Goal: Information Seeking & Learning: Learn about a topic

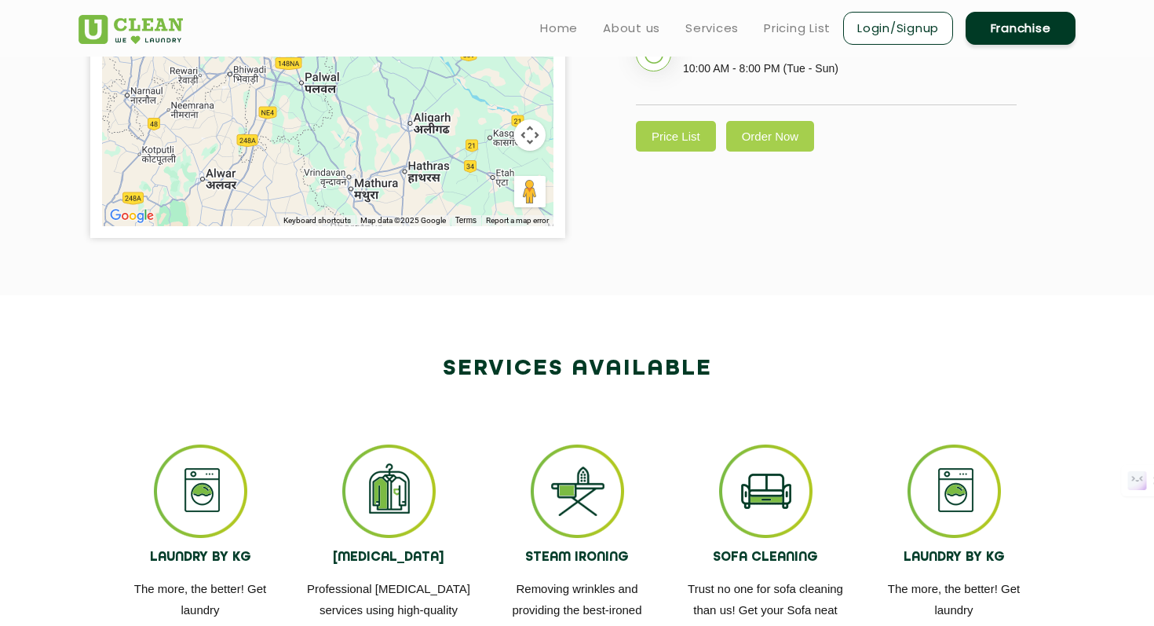
scroll to position [350, 0]
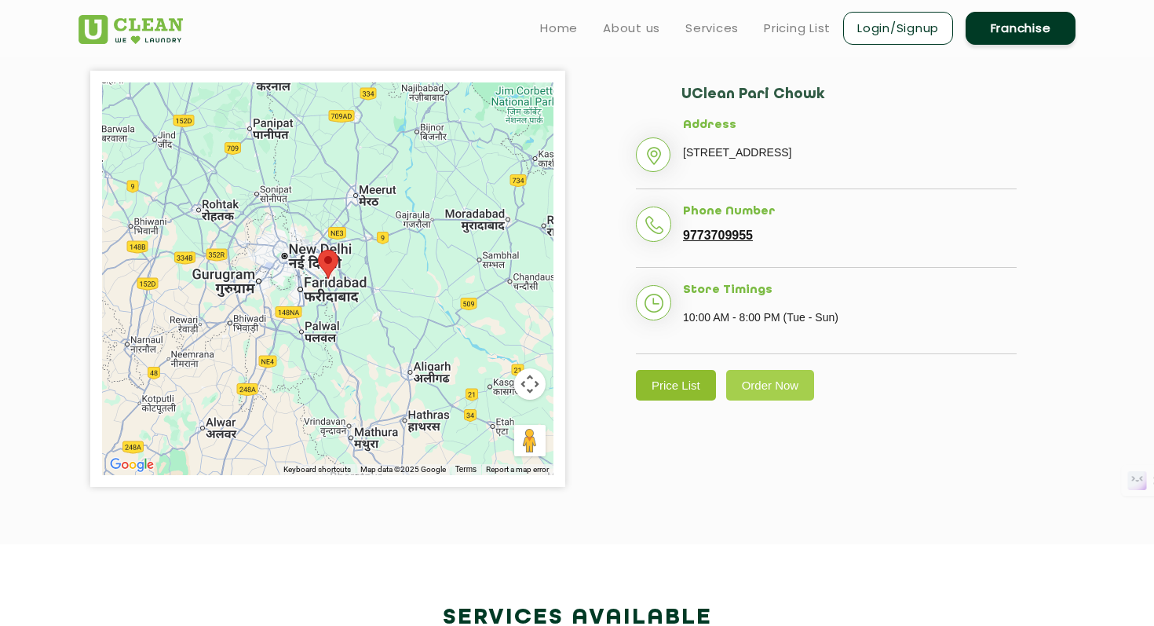
click at [695, 378] on link "Price List" at bounding box center [676, 385] width 80 height 31
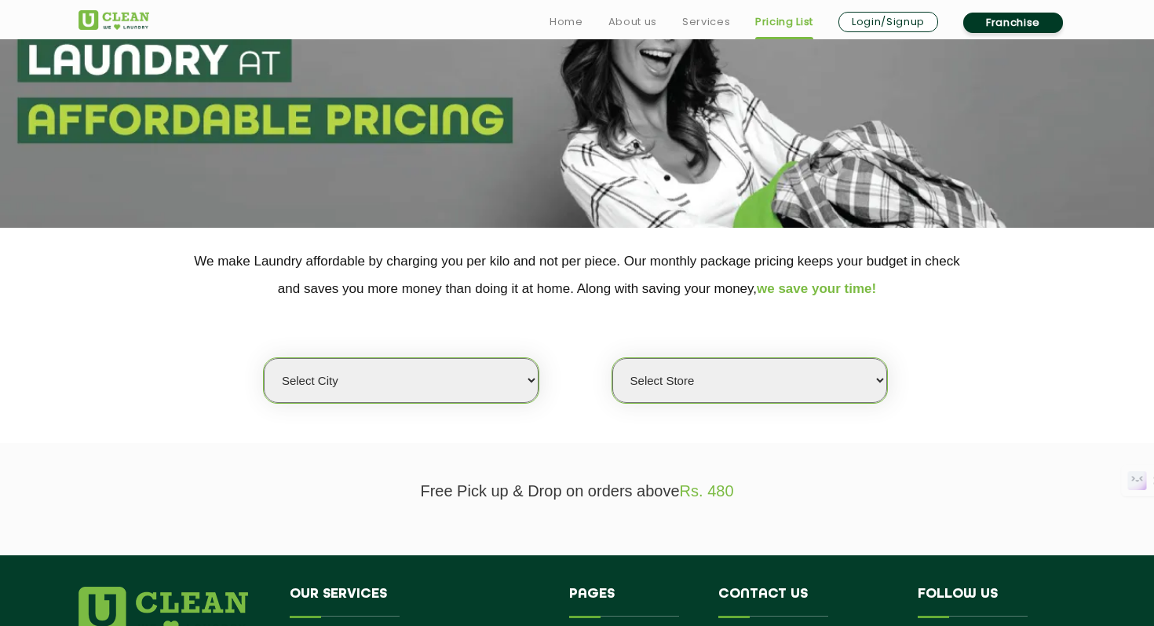
scroll to position [136, 0]
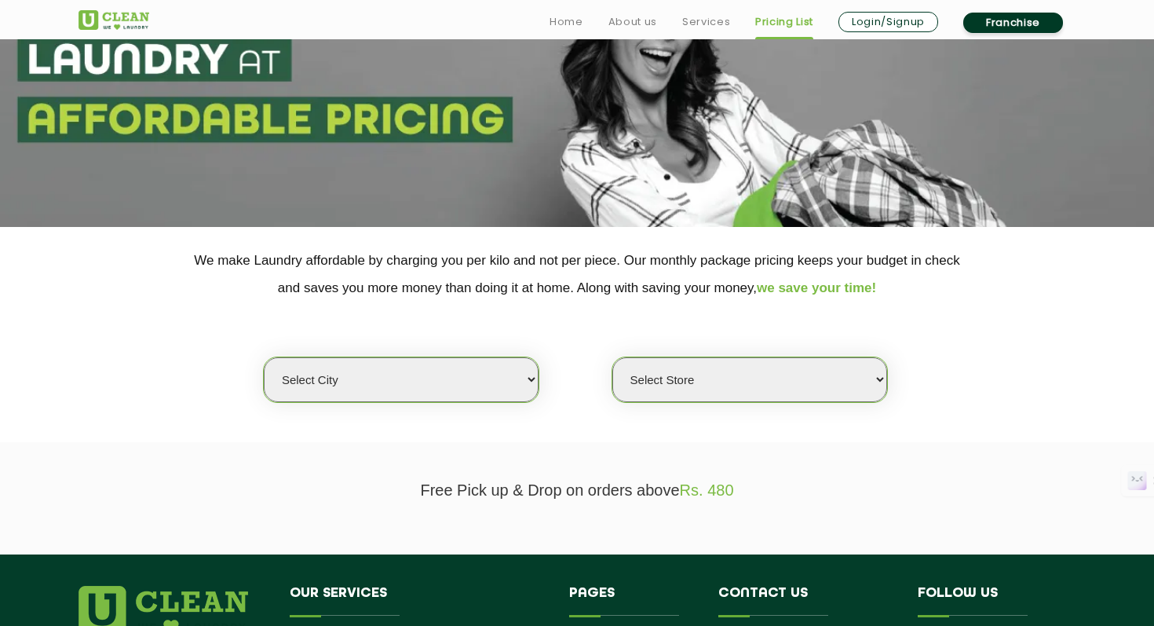
click at [521, 382] on select "Select city [GEOGRAPHIC_DATA] [GEOGRAPHIC_DATA] [GEOGRAPHIC_DATA] [GEOGRAPHIC_D…" at bounding box center [401, 379] width 275 height 45
select select "3"
click at [264, 357] on select "Select city [GEOGRAPHIC_DATA] [GEOGRAPHIC_DATA] [GEOGRAPHIC_DATA] [GEOGRAPHIC_D…" at bounding box center [401, 379] width 275 height 45
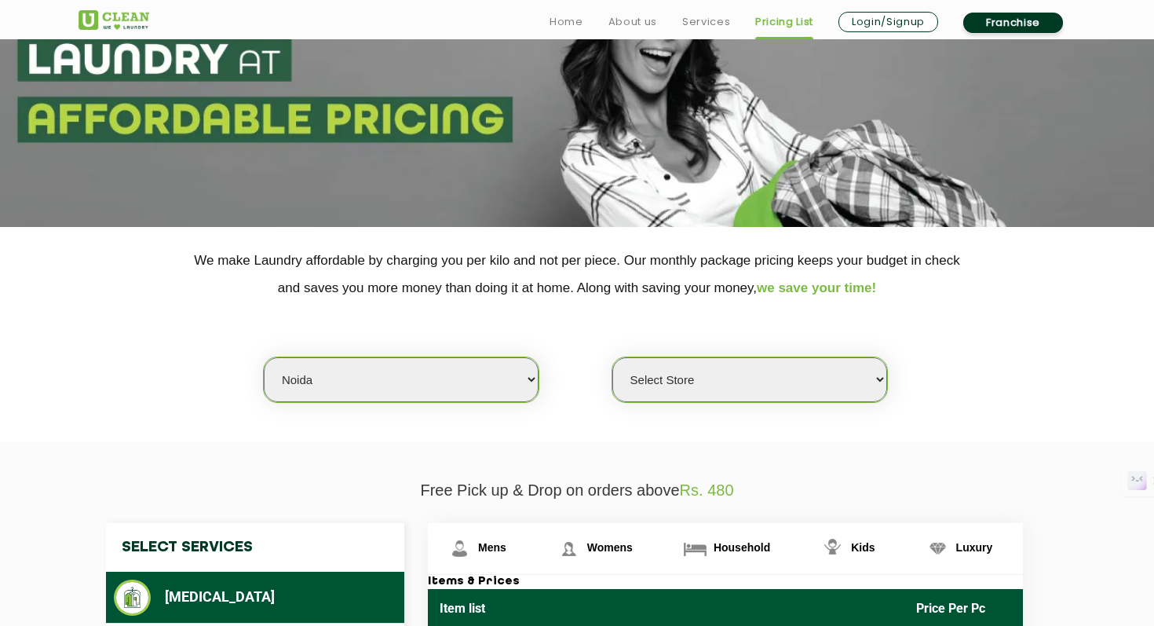
click at [682, 382] on select "Select Store [GEOGRAPHIC_DATA] [GEOGRAPHIC_DATA] [GEOGRAPHIC_DATA] [GEOGRAPHIC_…" at bounding box center [749, 379] width 275 height 45
select select "120"
click at [612, 357] on select "Select Store [GEOGRAPHIC_DATA] [GEOGRAPHIC_DATA] [GEOGRAPHIC_DATA] [GEOGRAPHIC_…" at bounding box center [749, 379] width 275 height 45
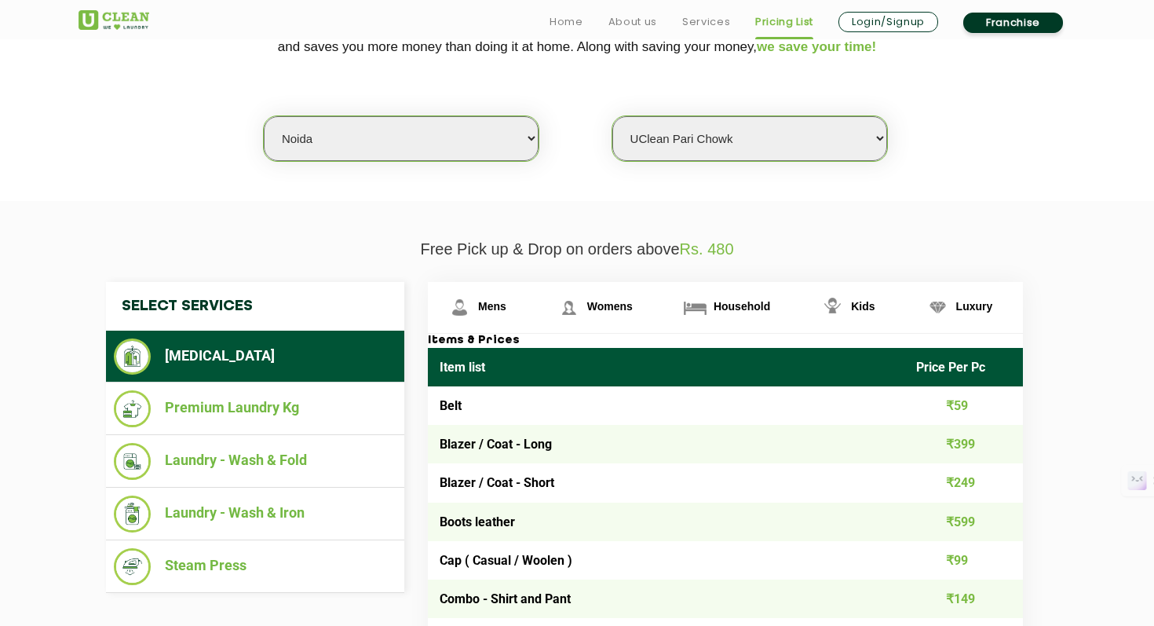
scroll to position [383, 0]
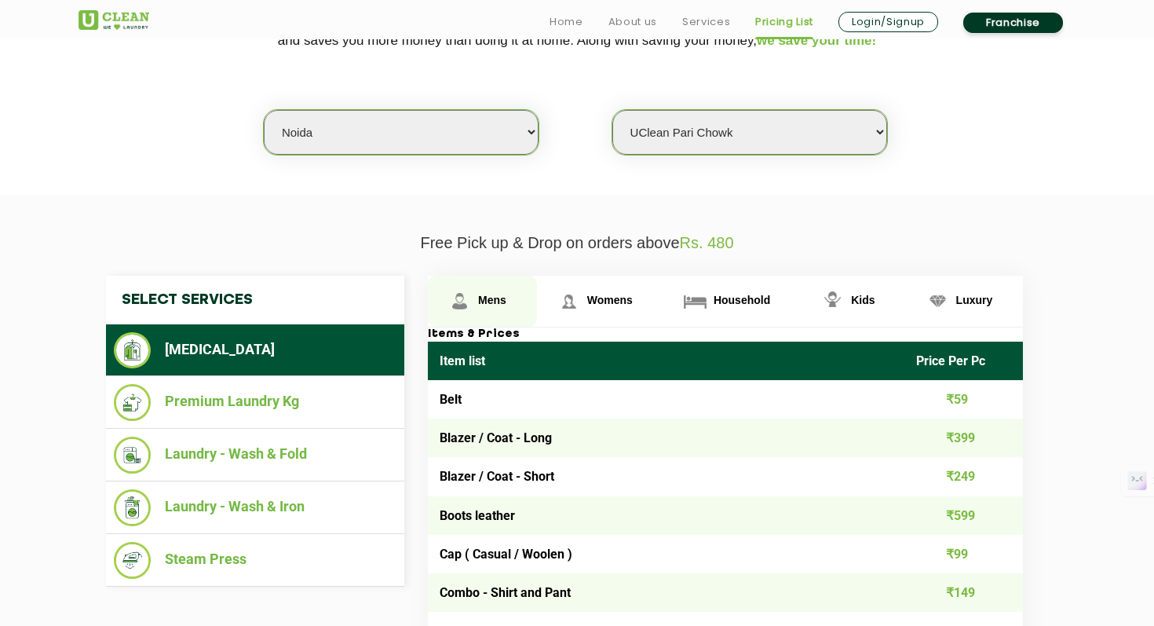
click at [484, 300] on span "Mens" at bounding box center [492, 300] width 28 height 13
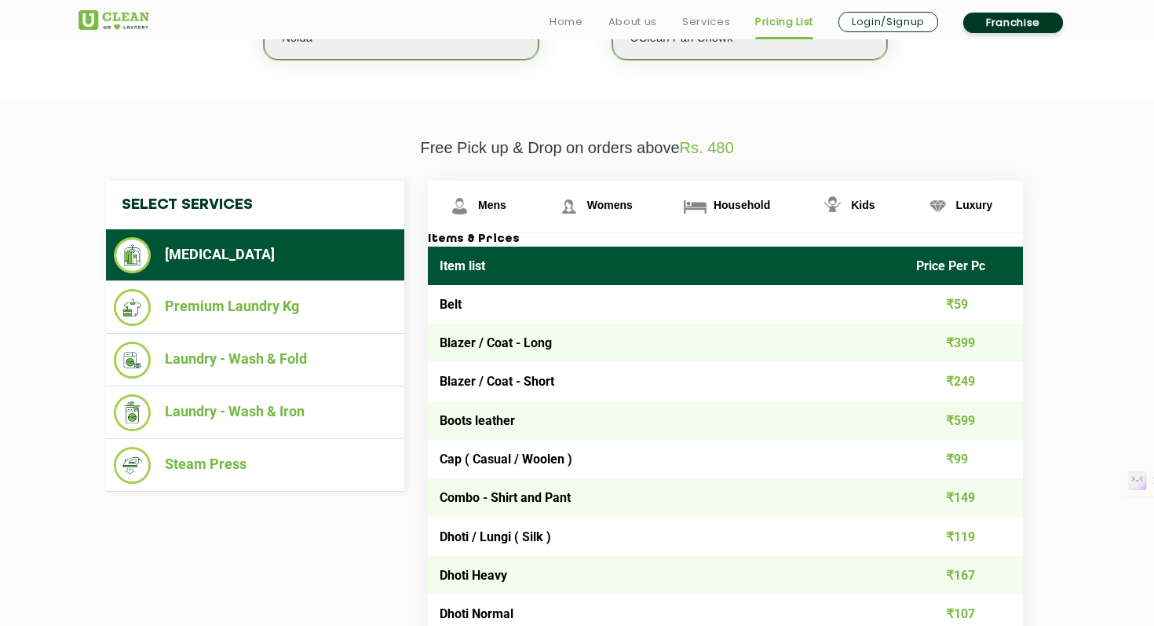
scroll to position [496, 0]
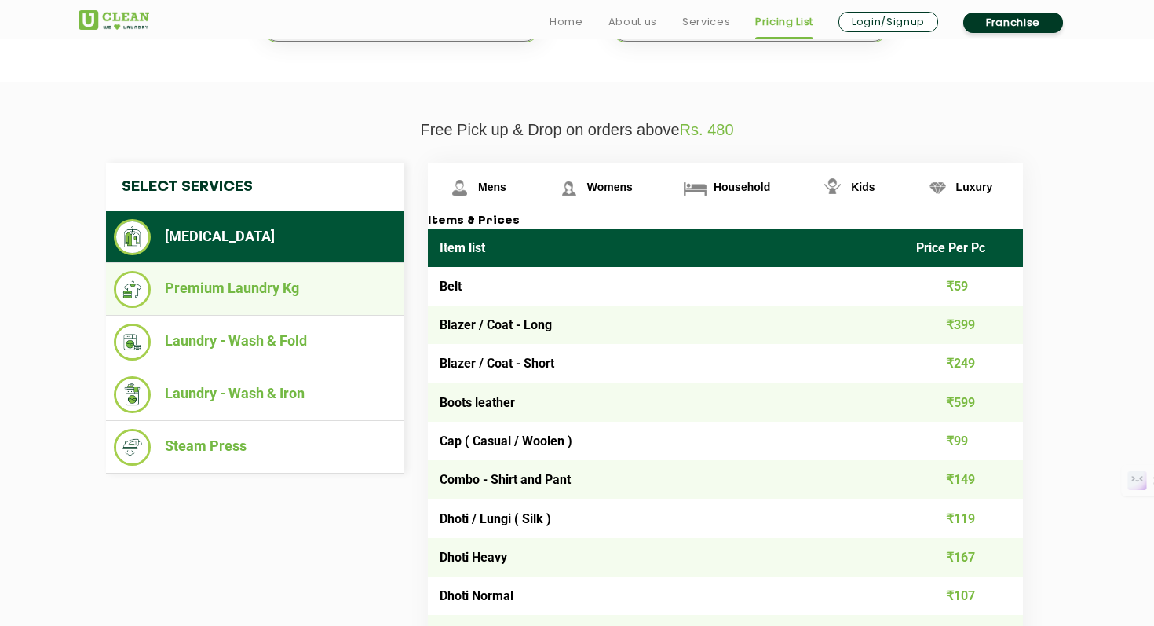
click at [279, 282] on li "Premium Laundry Kg" at bounding box center [255, 289] width 283 height 37
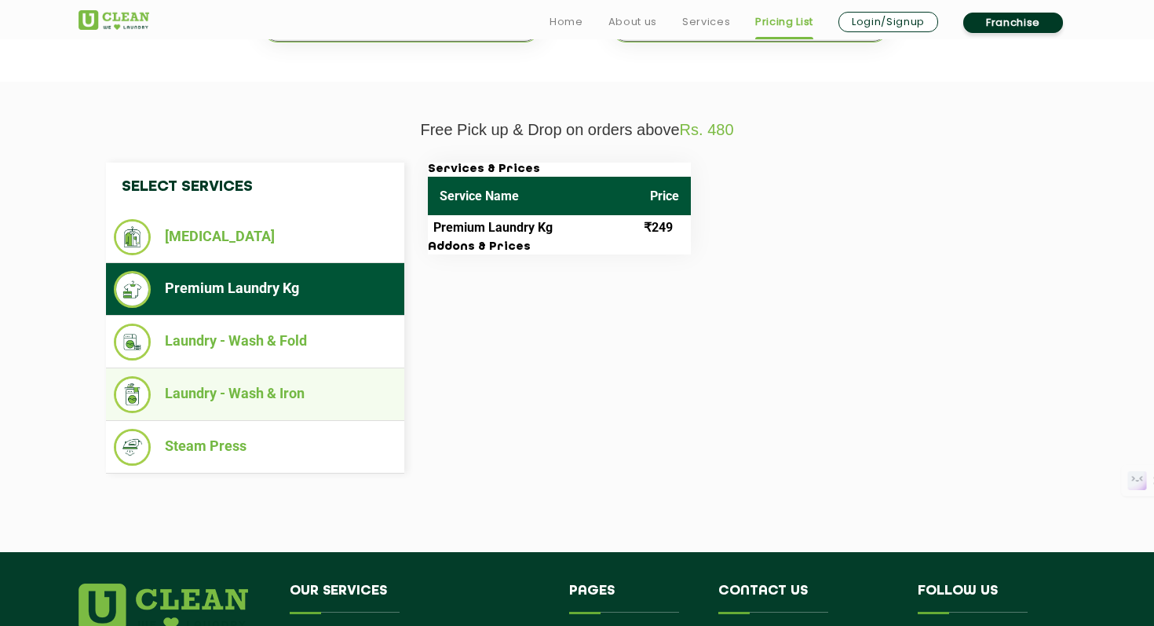
click at [272, 371] on ul "Laundry - Wash & Iron" at bounding box center [255, 394] width 298 height 53
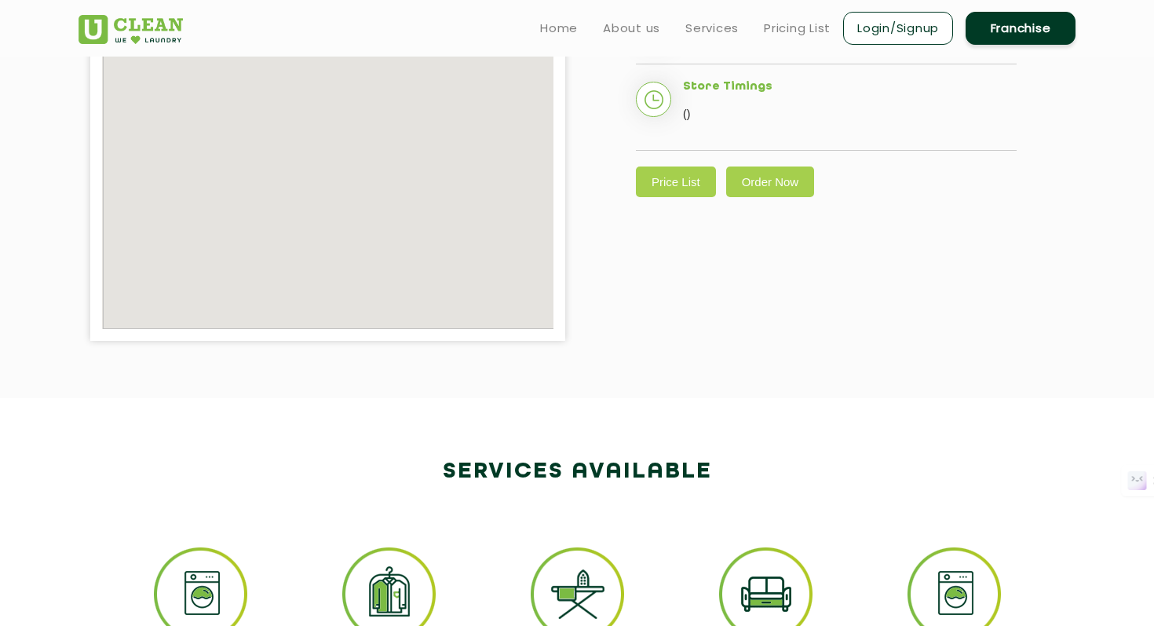
scroll to position [350, 0]
